Goal: Book appointment/travel/reservation

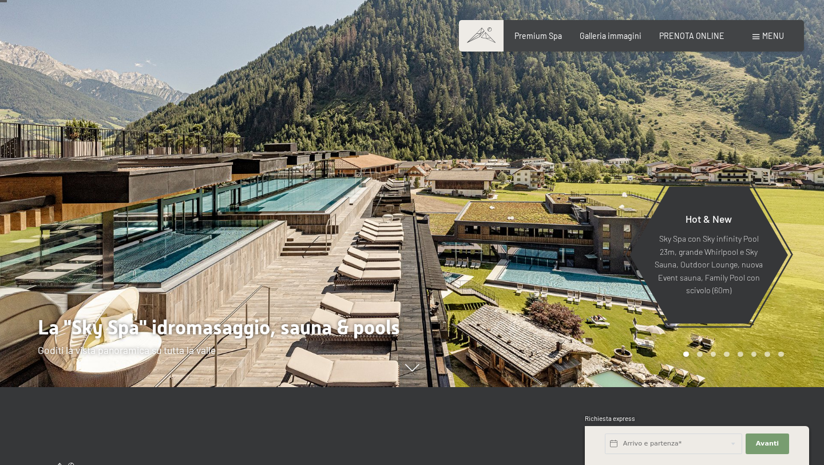
scroll to position [80, 0]
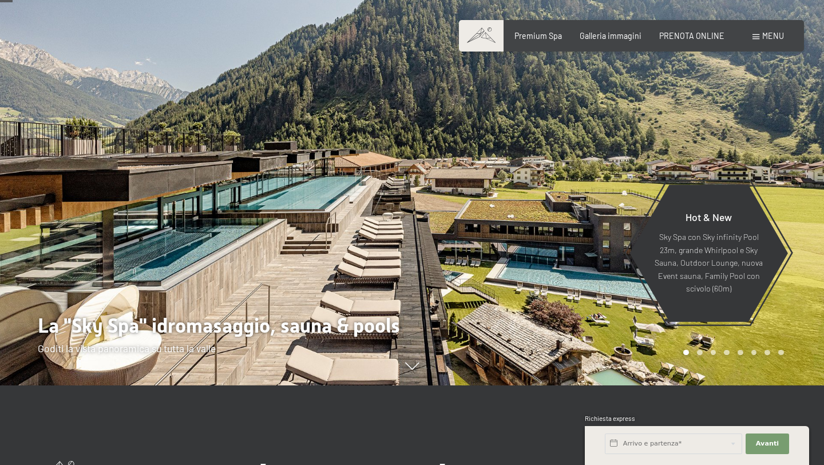
click at [602, 178] on div at bounding box center [618, 152] width 412 height 465
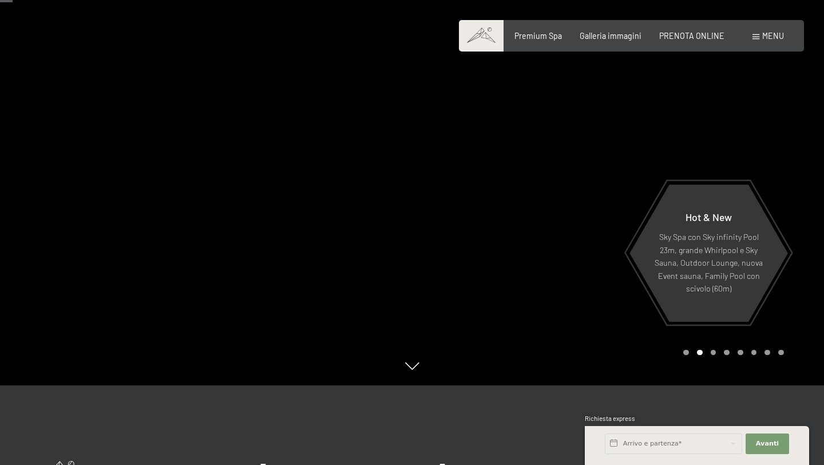
click at [603, 179] on div at bounding box center [618, 152] width 412 height 465
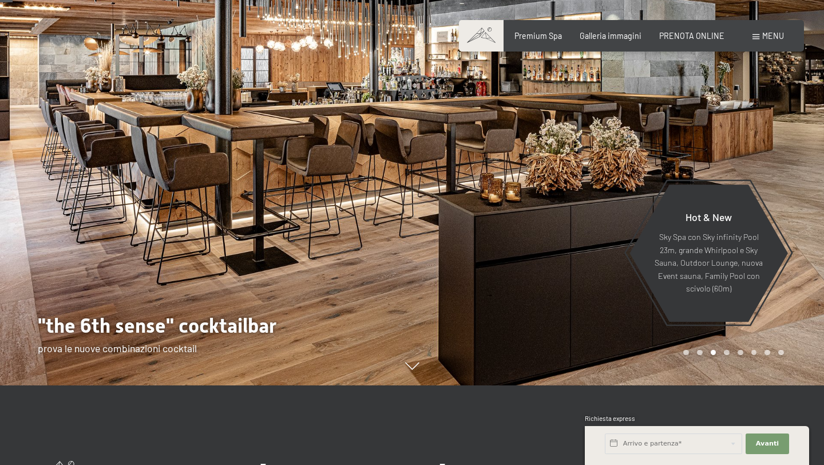
click at [603, 179] on div at bounding box center [618, 152] width 412 height 465
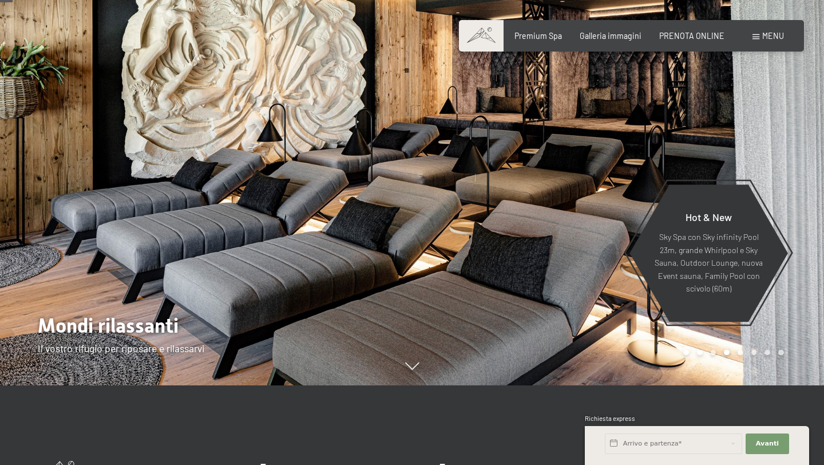
click at [602, 179] on div at bounding box center [618, 152] width 412 height 465
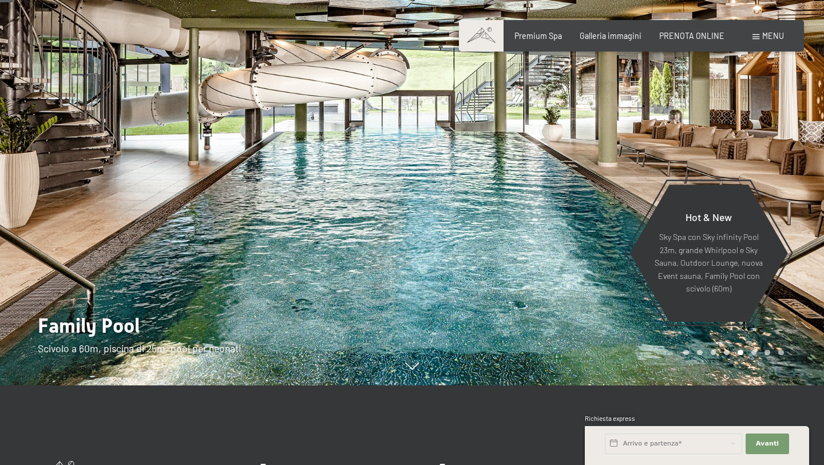
click at [603, 180] on div at bounding box center [618, 152] width 412 height 465
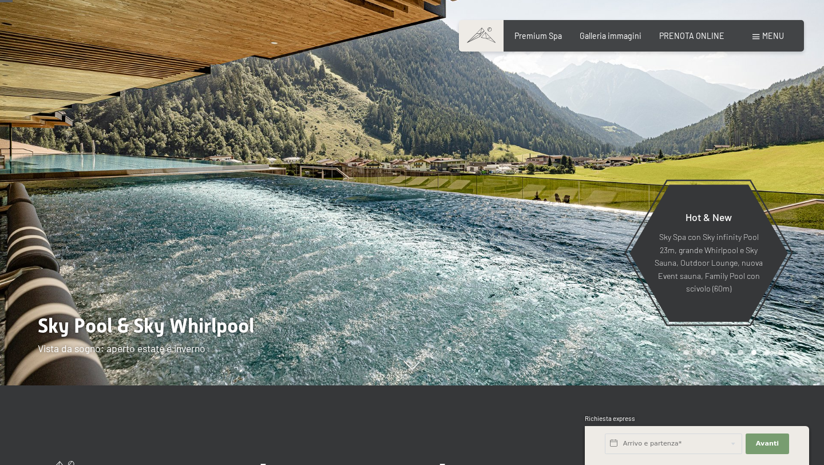
click at [603, 180] on div at bounding box center [618, 152] width 412 height 465
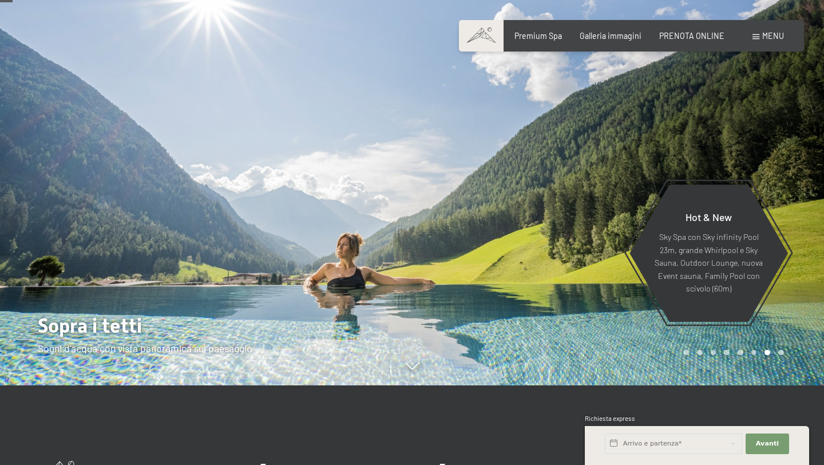
click at [603, 180] on div at bounding box center [618, 152] width 412 height 465
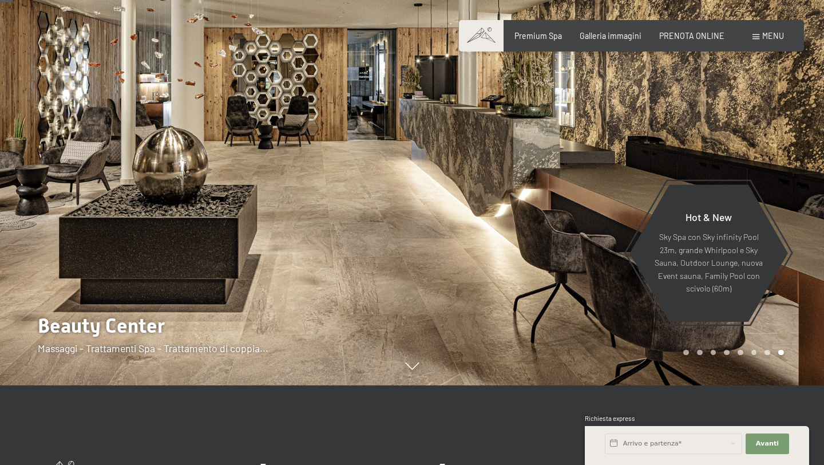
click at [603, 180] on div at bounding box center [618, 152] width 412 height 465
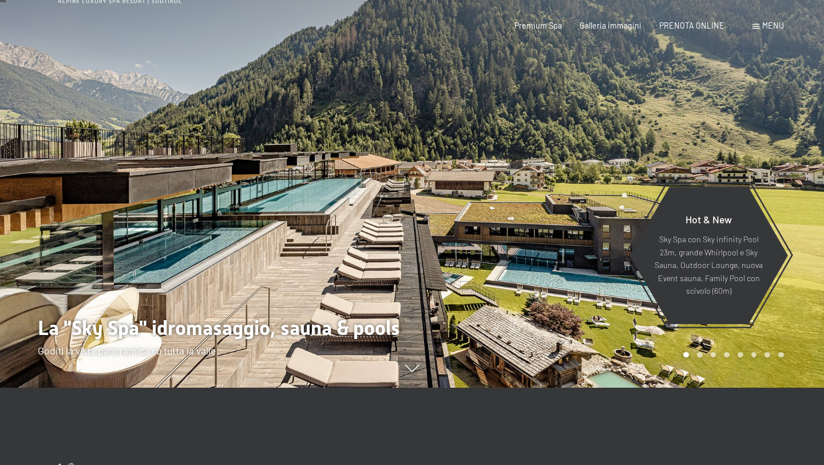
scroll to position [0, 0]
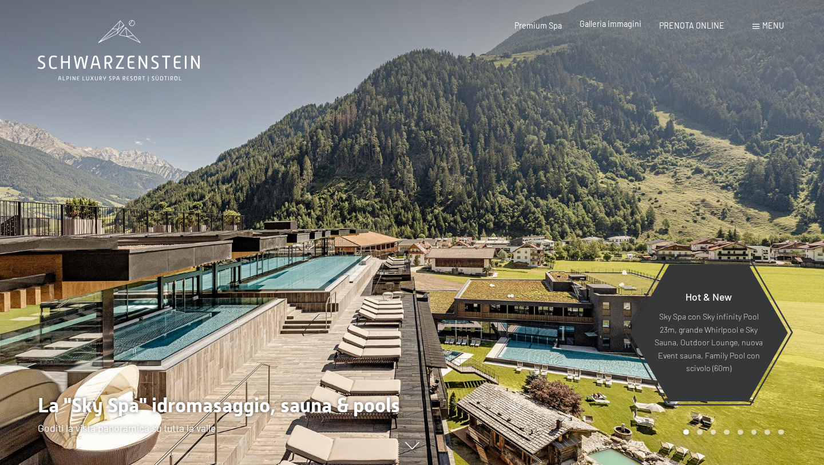
click at [638, 27] on span "Galleria immagini" at bounding box center [611, 24] width 62 height 10
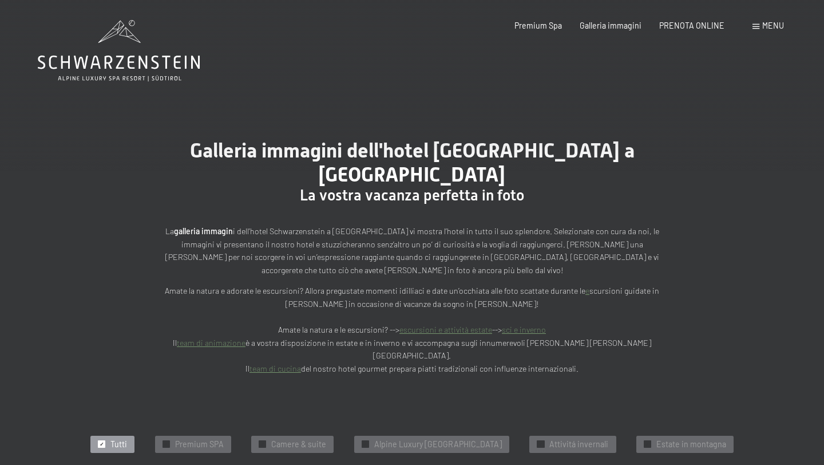
click at [690, 31] on div "Prenotazione Richiesta Premium Spa Galleria immagini PRENOTA ONLINE Menu DE IT …" at bounding box center [631, 25] width 304 height 11
click at [690, 27] on span "PRENOTA ONLINE" at bounding box center [691, 24] width 65 height 10
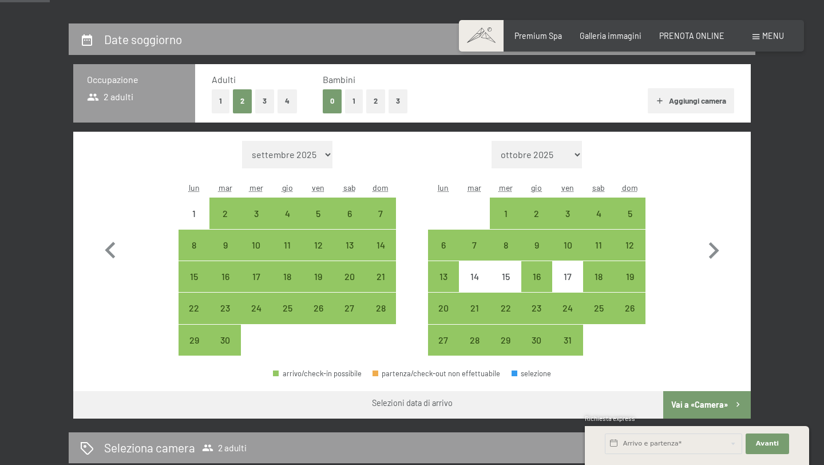
scroll to position [232, 0]
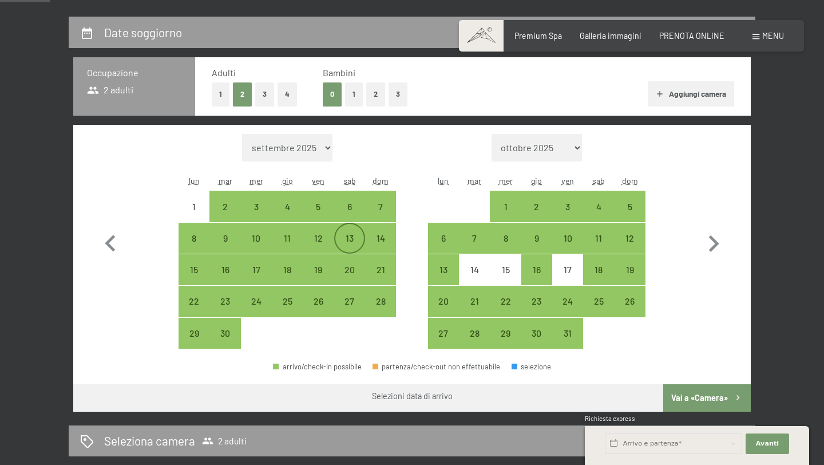
click at [359, 243] on div "13" at bounding box center [349, 247] width 29 height 29
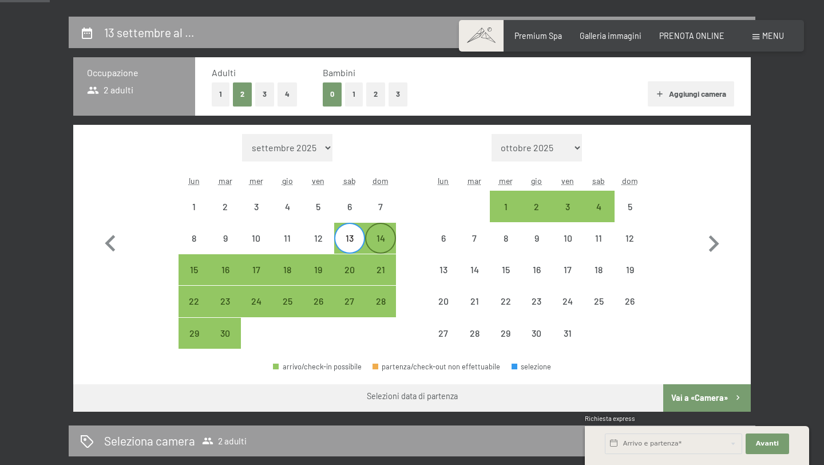
click at [369, 243] on div "14" at bounding box center [380, 247] width 29 height 29
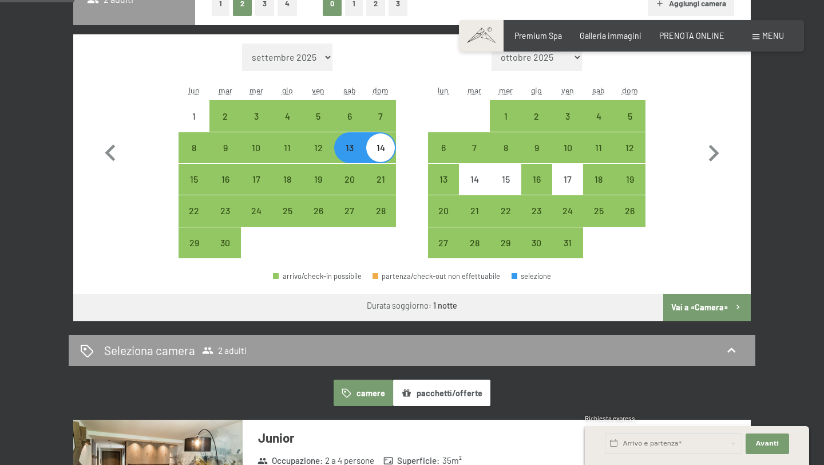
scroll to position [332, 0]
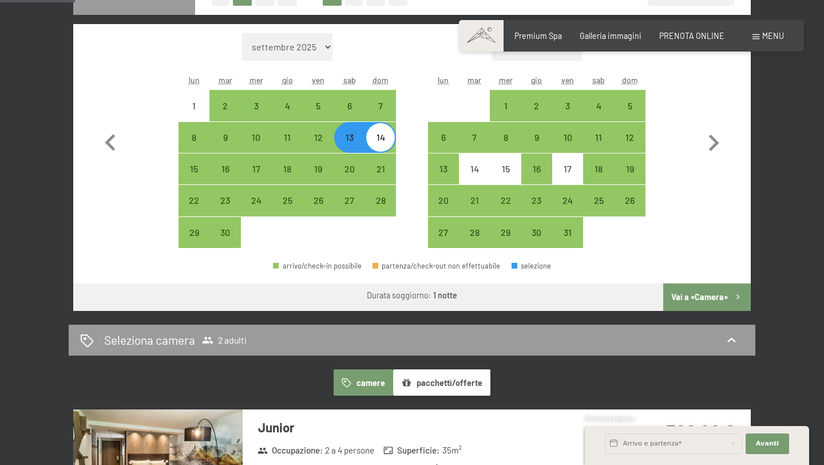
click at [701, 297] on button "Vai a «Camera»" at bounding box center [707, 296] width 88 height 27
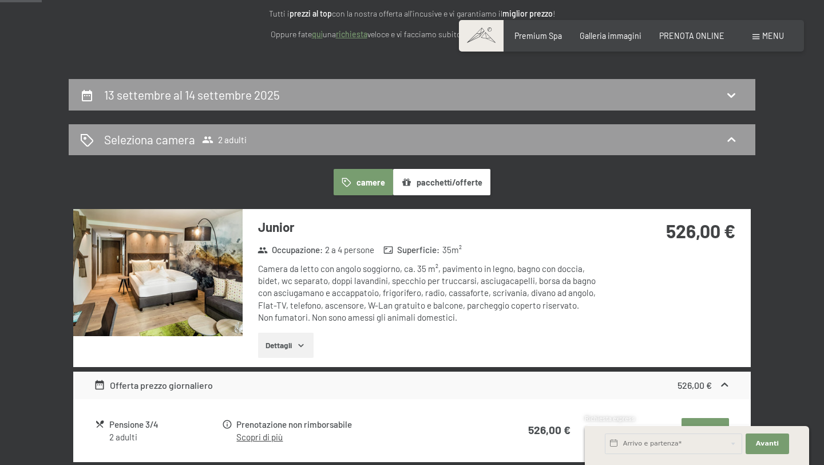
scroll to position [171, 0]
